Goal: Transaction & Acquisition: Download file/media

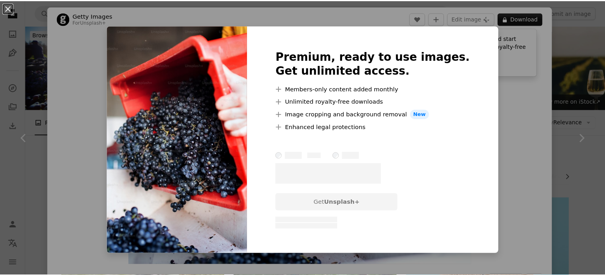
scroll to position [574, 0]
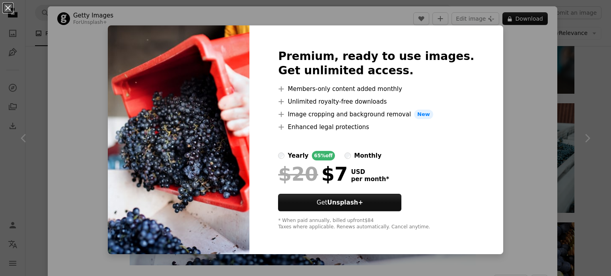
click at [528, 91] on div "An X shape Premium, ready to use images. Get unlimited access. A plus sign Memb…" at bounding box center [305, 138] width 611 height 276
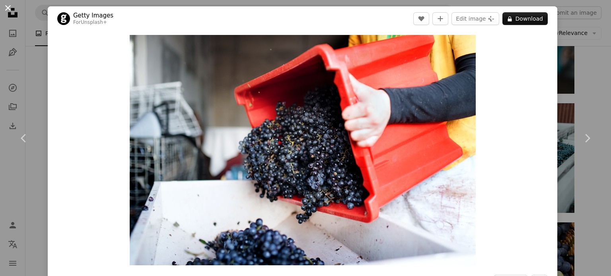
click at [5, 8] on button "An X shape" at bounding box center [8, 8] width 10 height 10
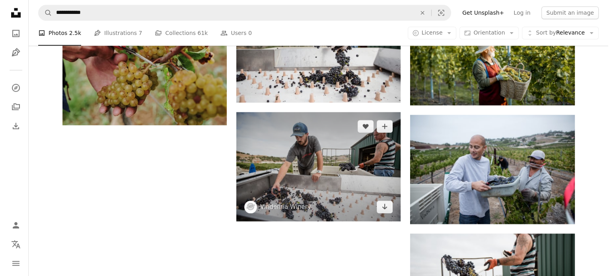
scroll to position [931, 0]
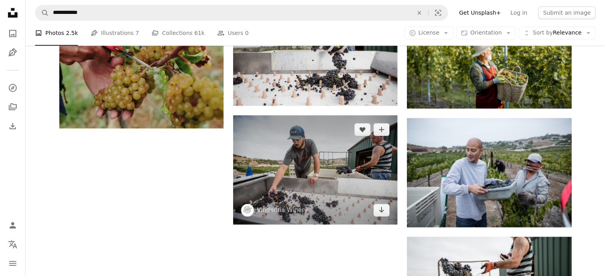
click at [309, 200] on img at bounding box center [315, 169] width 164 height 109
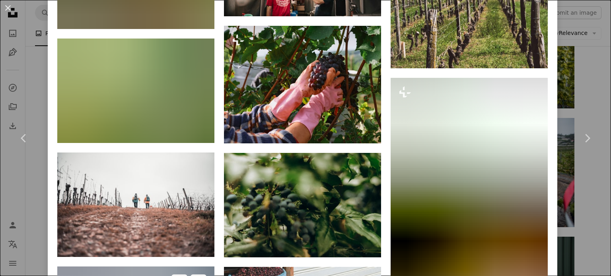
scroll to position [16524, 0]
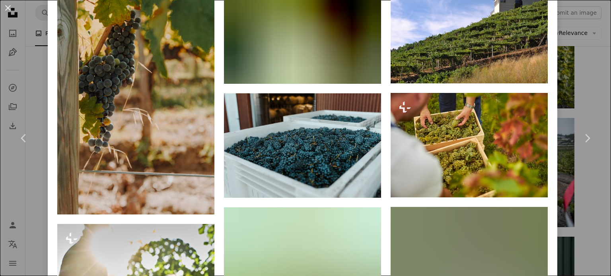
scroll to position [588, 0]
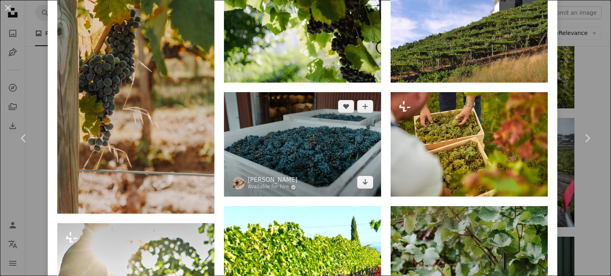
click at [301, 147] on img at bounding box center [302, 144] width 157 height 105
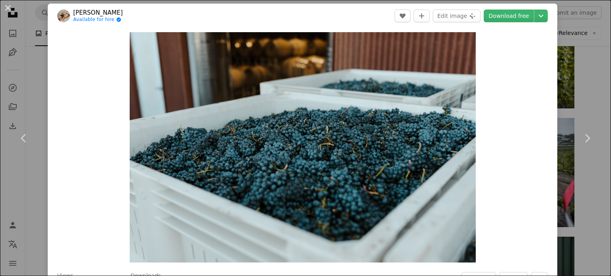
scroll to position [2, 0]
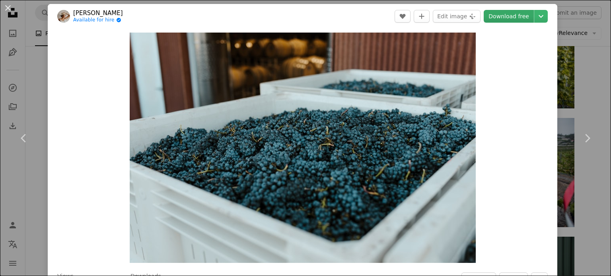
click at [514, 14] on link "Download free" at bounding box center [509, 16] width 50 height 13
